Goal: Task Accomplishment & Management: Use online tool/utility

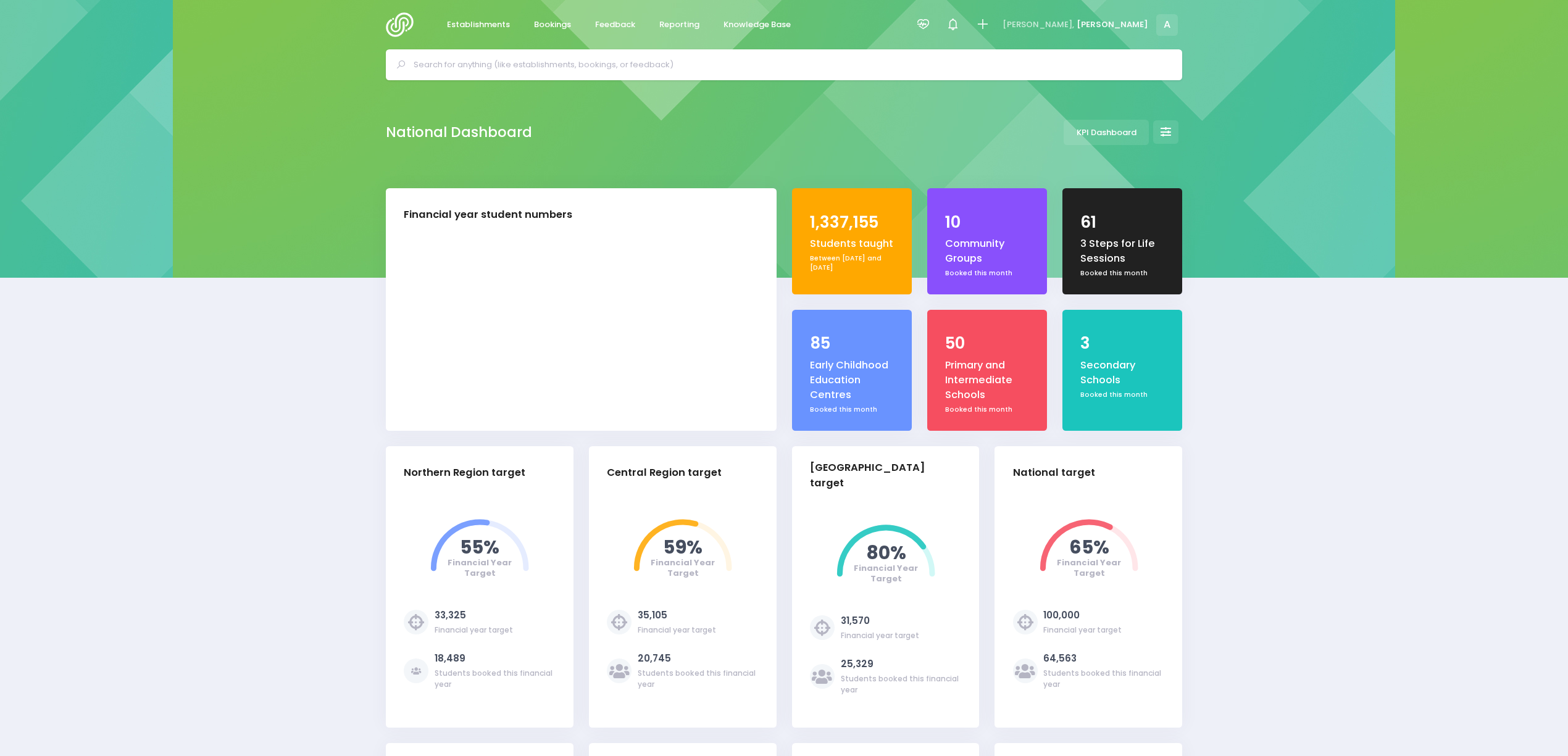
select select "5"
click at [672, 28] on span "Reporting" at bounding box center [679, 25] width 40 height 12
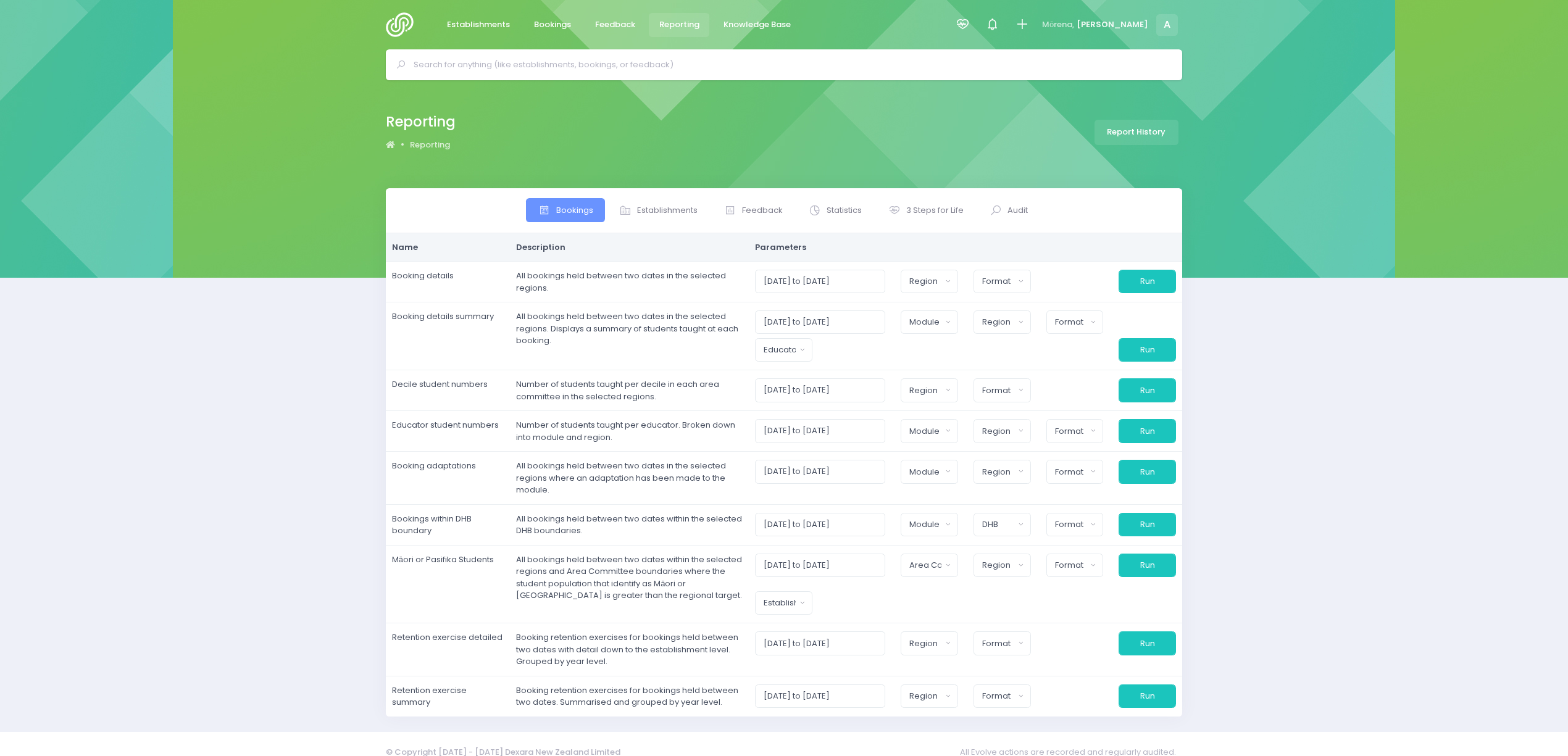
select select
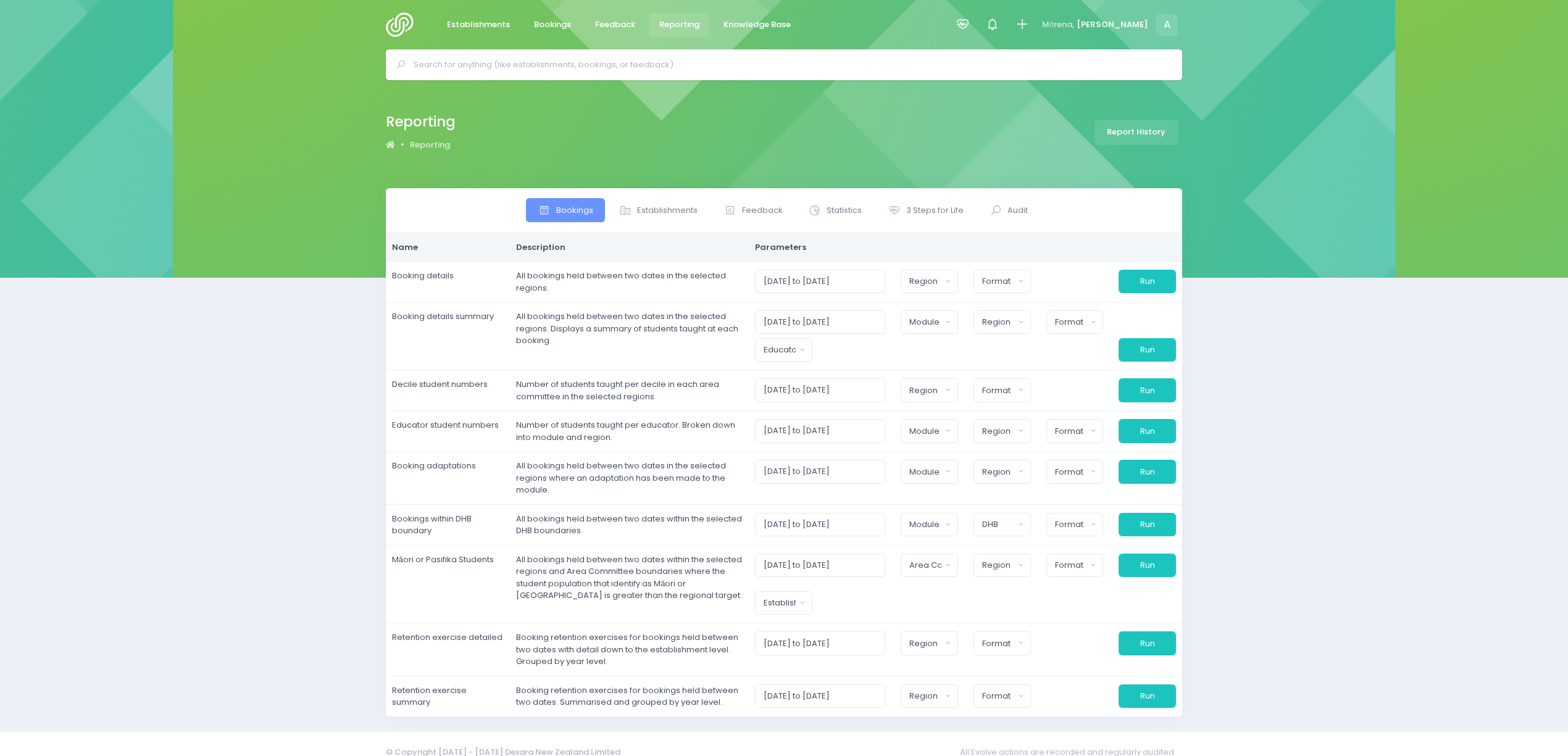
select select
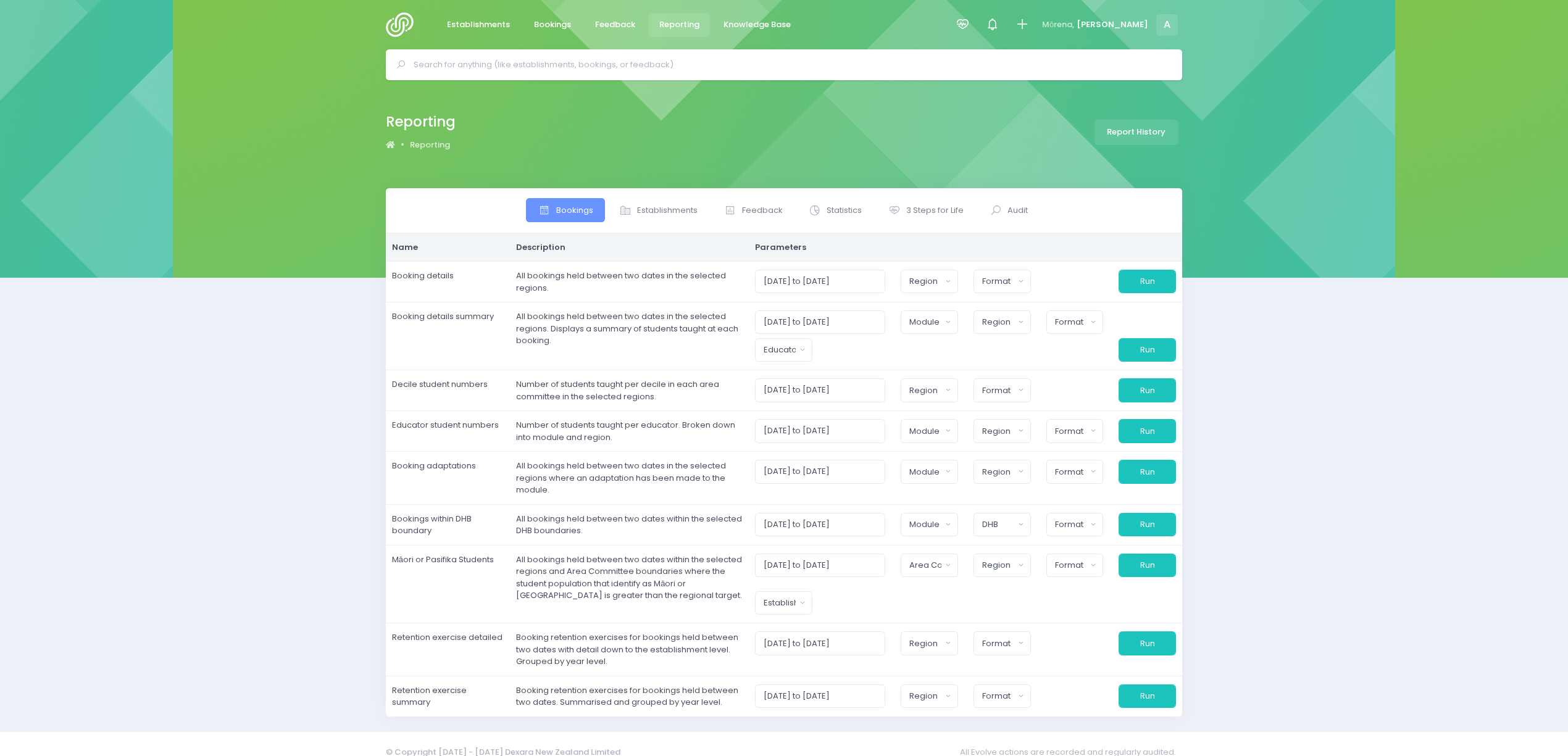
select select
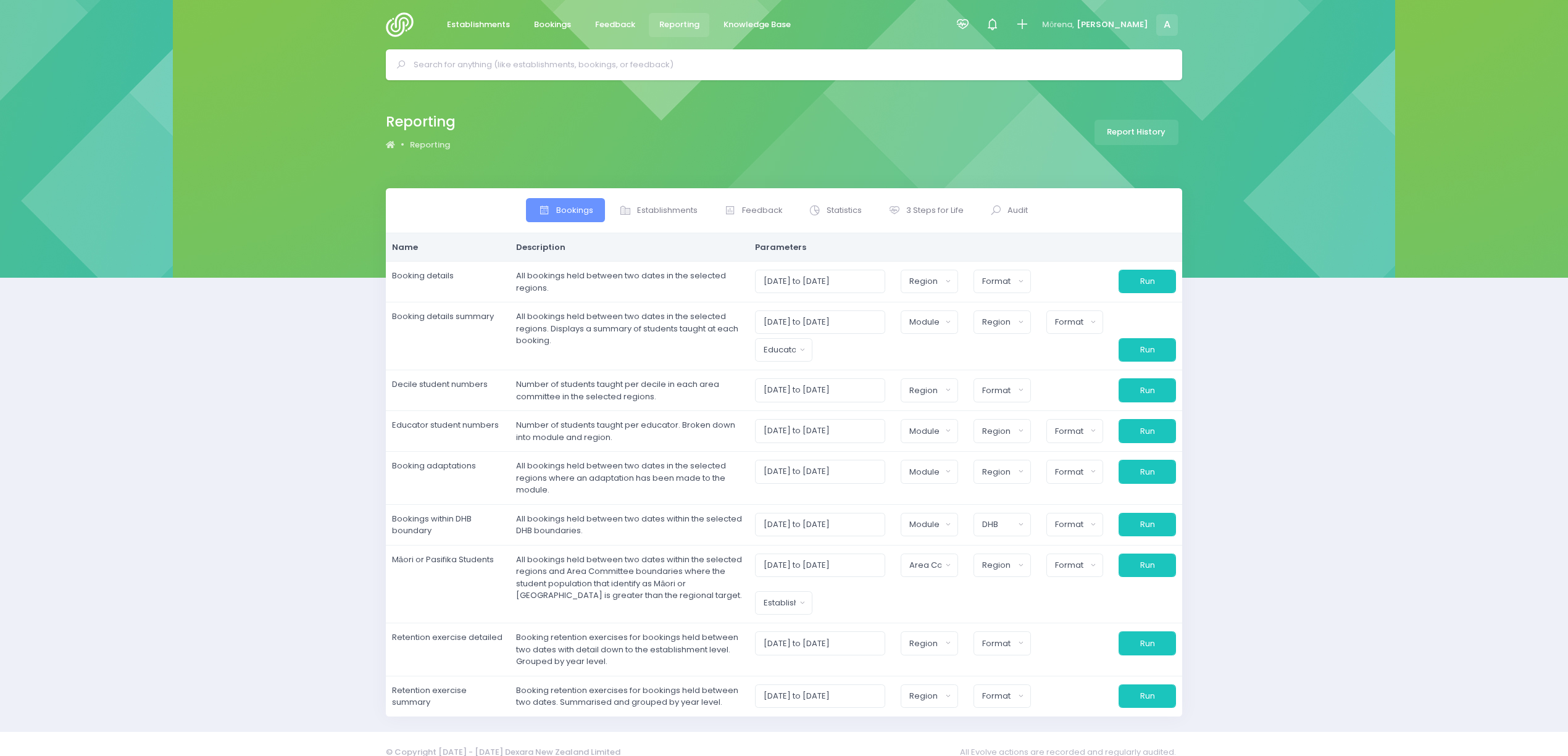
select select
click at [936, 214] on span "3 Steps for Life" at bounding box center [935, 210] width 57 height 12
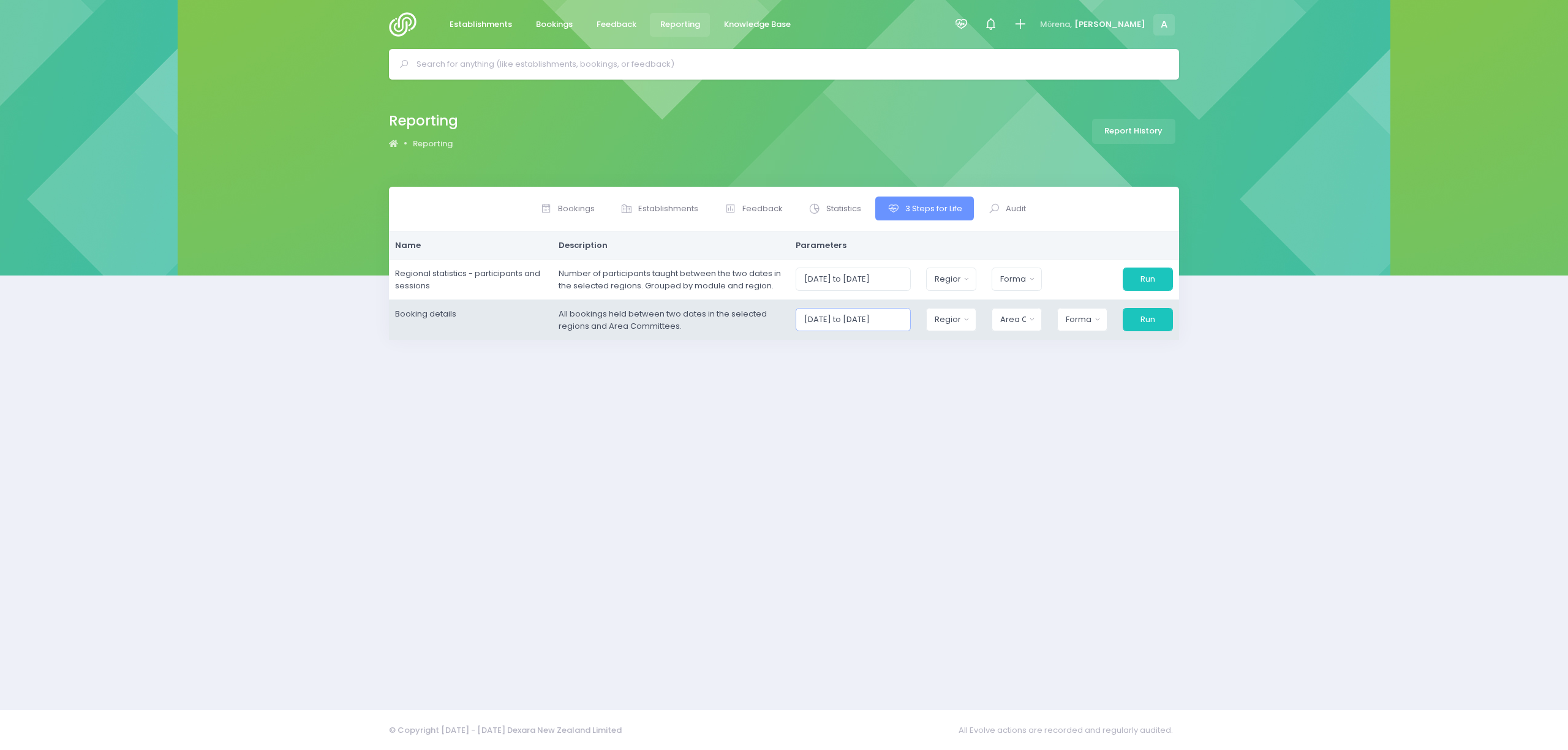
click at [865, 317] on input "[DATE] to [DATE]" at bounding box center [853, 319] width 116 height 24
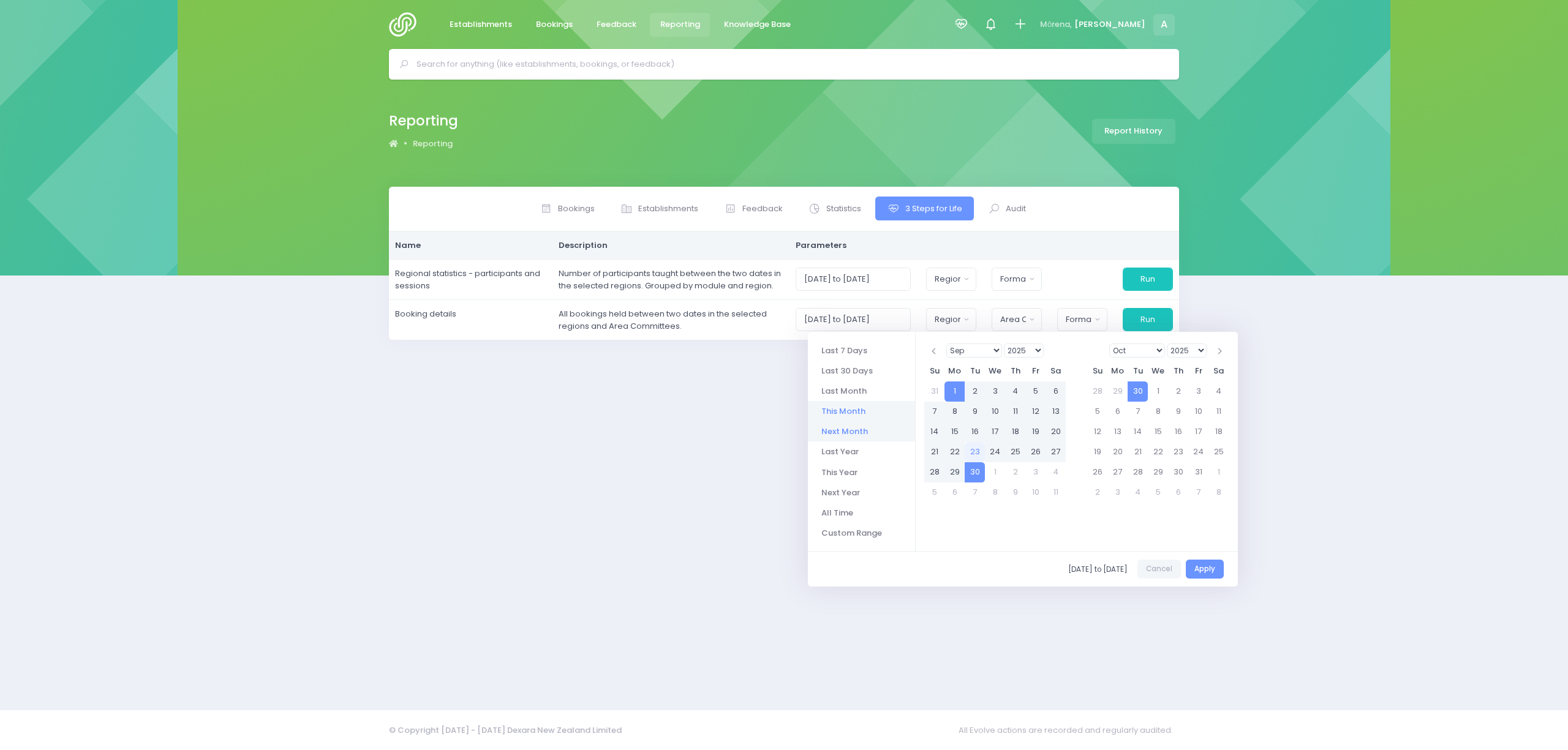
click at [846, 429] on li "Next Month" at bounding box center [862, 431] width 107 height 20
type input "[DATE] to [DATE]"
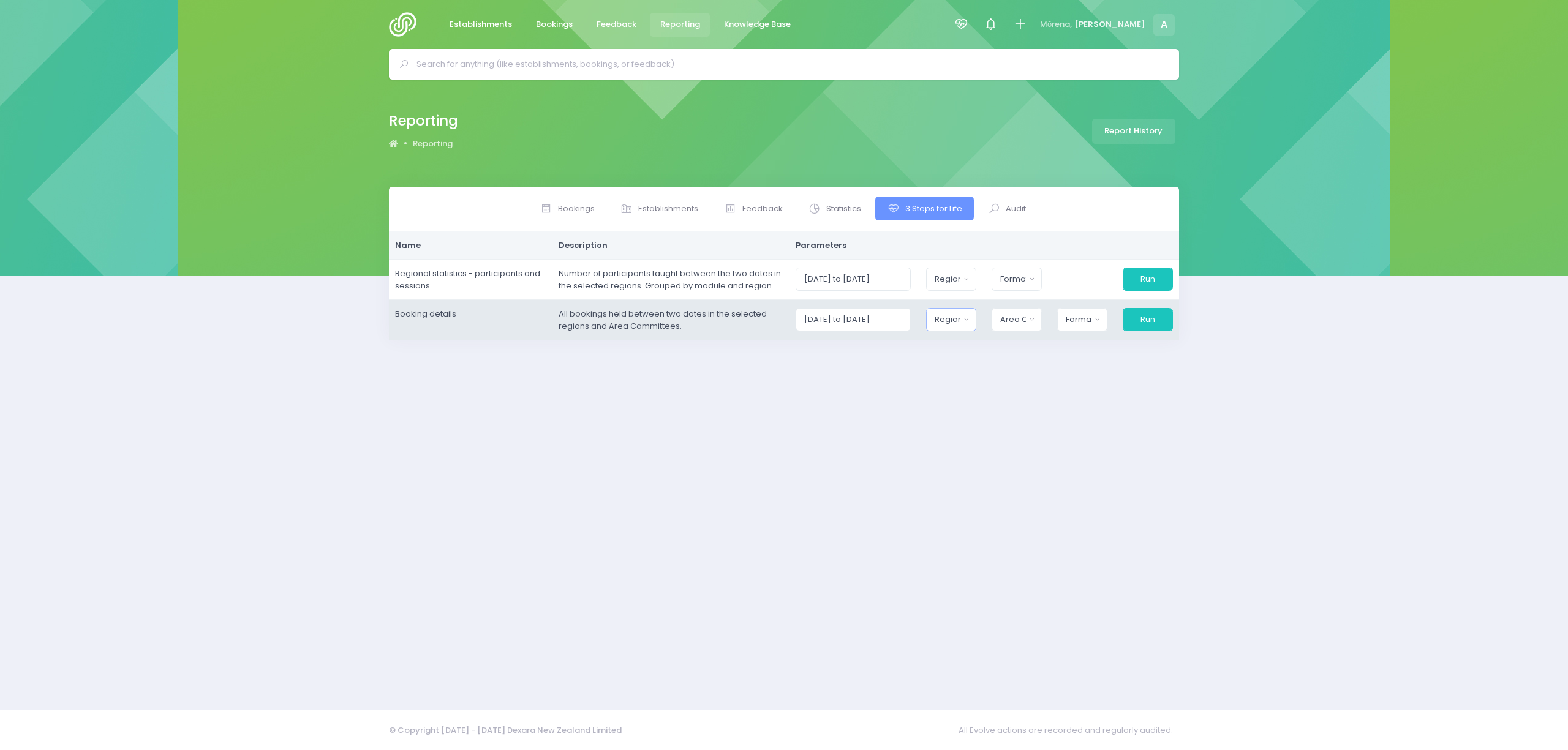
click at [951, 319] on div "Region" at bounding box center [947, 319] width 25 height 12
click at [973, 357] on button "Select All" at bounding box center [963, 352] width 56 height 20
select select "Northern"
click at [1023, 328] on button "Area Committee" at bounding box center [1013, 319] width 51 height 24
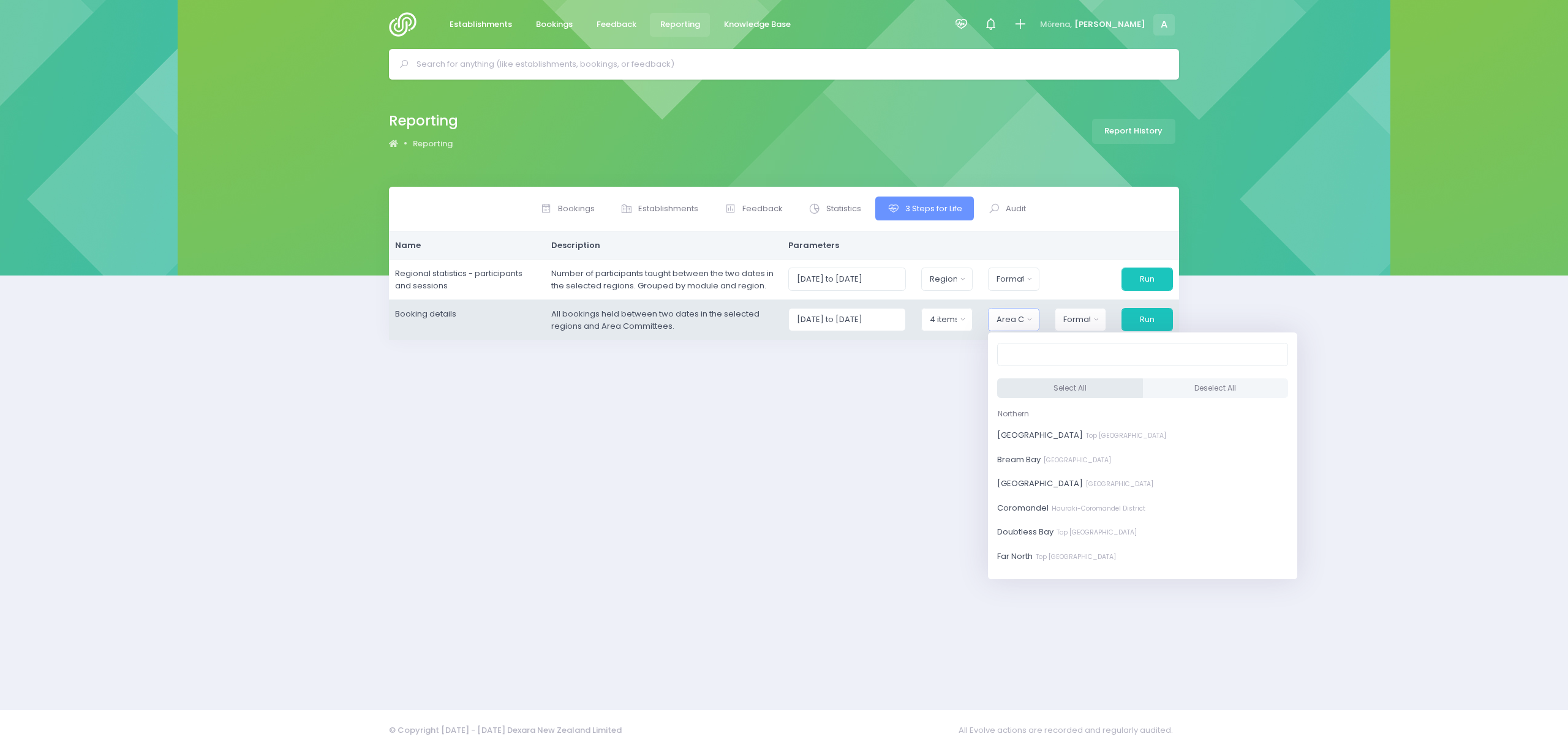
click at [1045, 393] on button "Select All" at bounding box center [1070, 388] width 146 height 20
select select "[GEOGRAPHIC_DATA]"
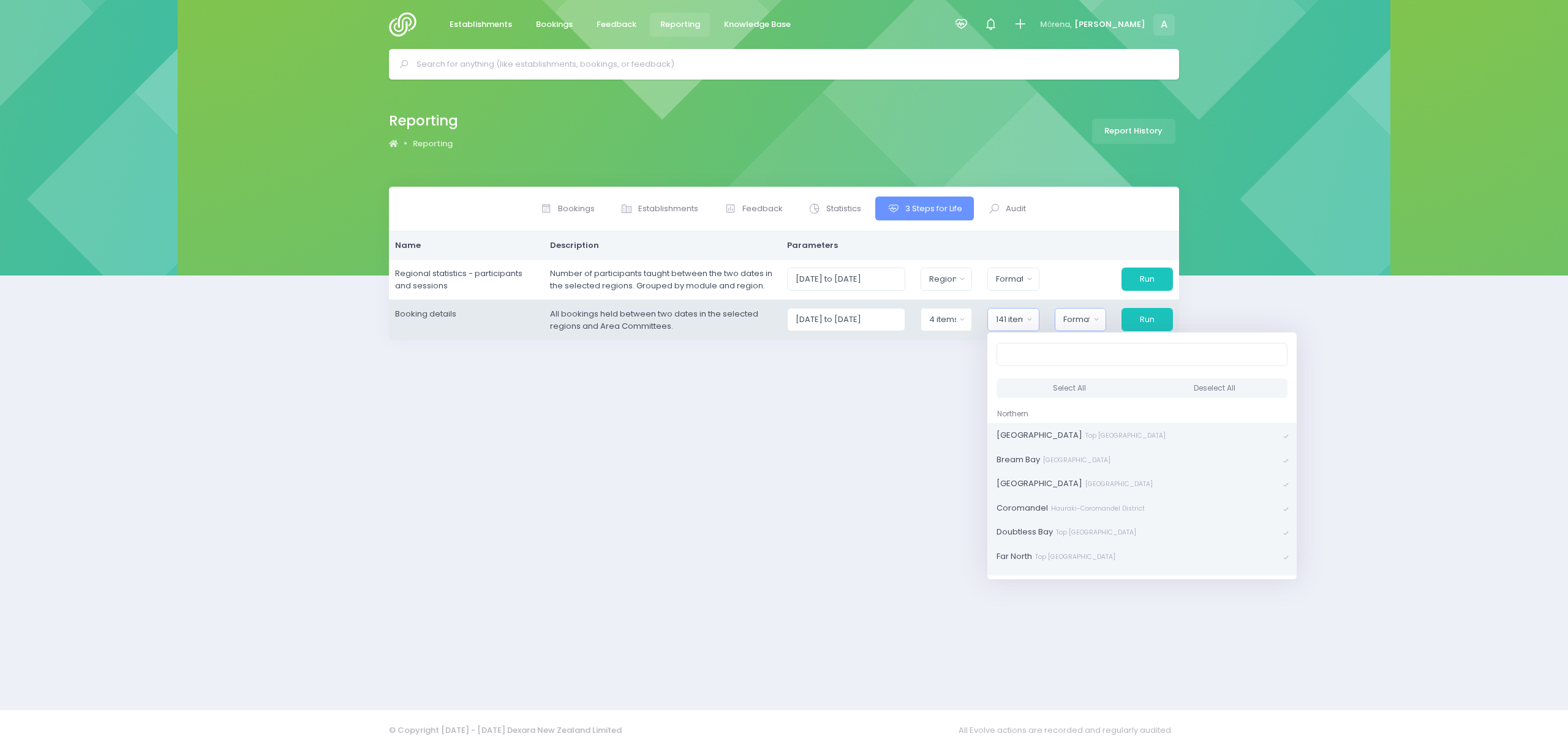
click at [1071, 321] on div "Format" at bounding box center [1076, 319] width 27 height 12
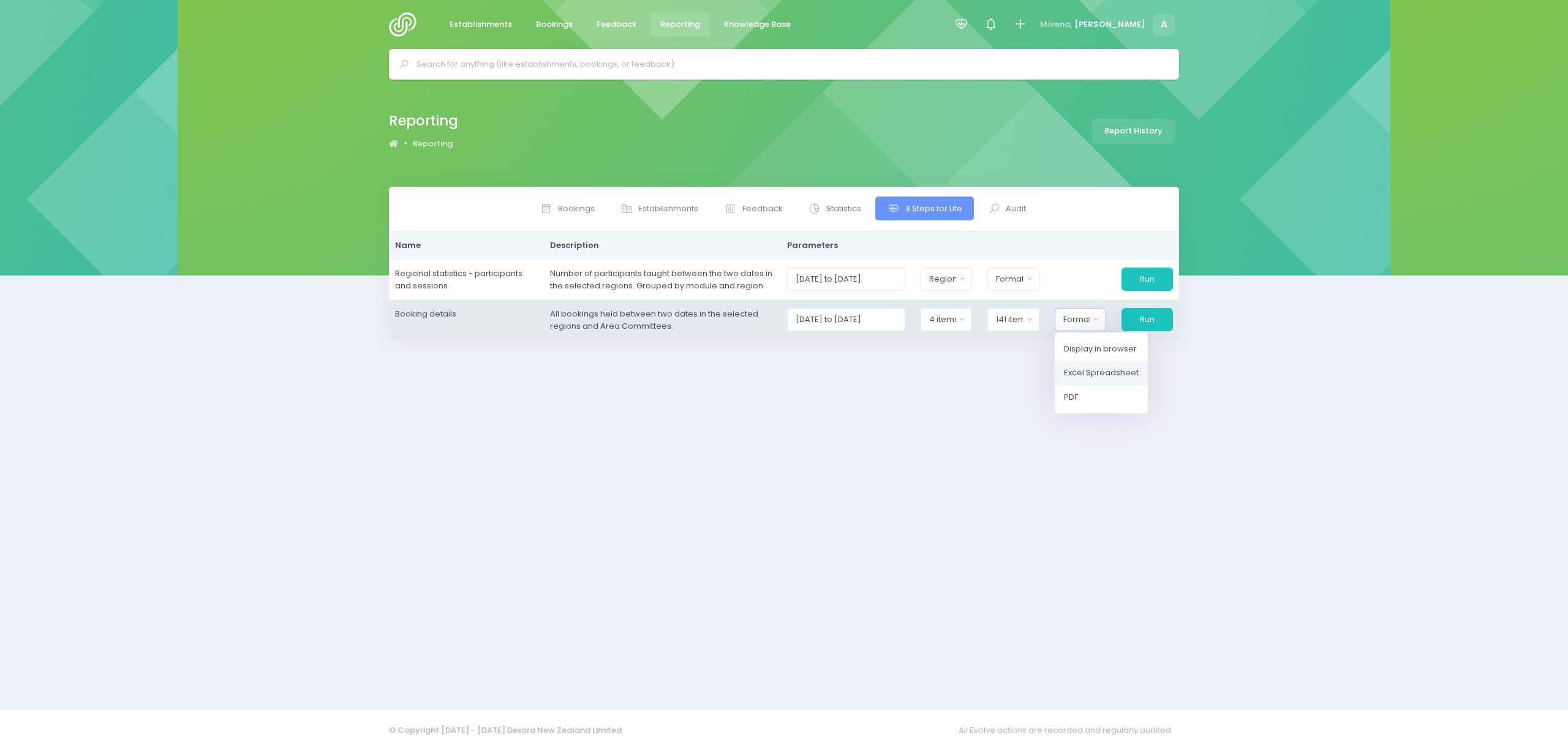
click at [1093, 373] on span "Excel Spreadsheet" at bounding box center [1101, 373] width 75 height 12
select select "excel"
click at [1145, 322] on button "Run" at bounding box center [1147, 319] width 53 height 24
